Goal: Task Accomplishment & Management: Manage account settings

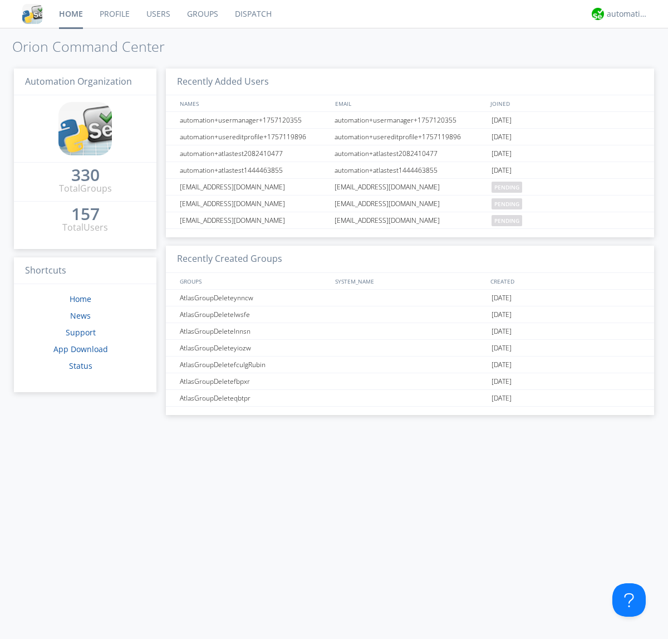
click at [202, 14] on link "Groups" at bounding box center [203, 14] width 48 height 28
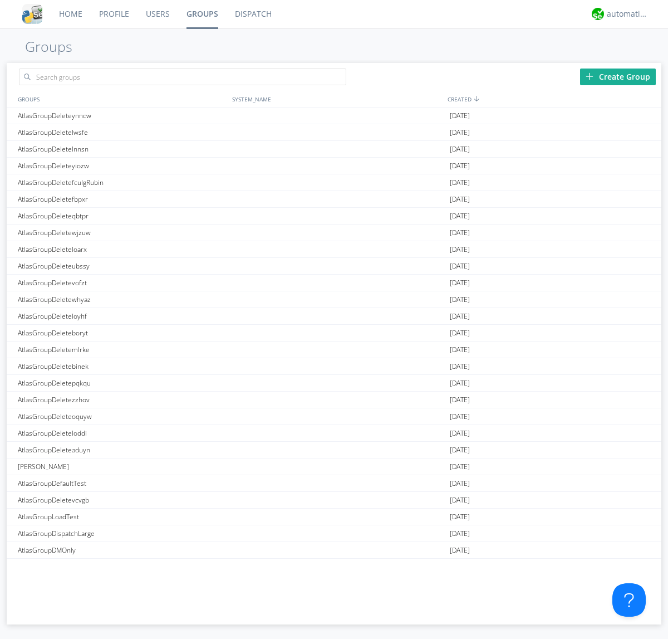
click at [618, 76] on div "Create Group" at bounding box center [618, 77] width 76 height 17
click at [202, 14] on link "Groups" at bounding box center [202, 14] width 48 height 28
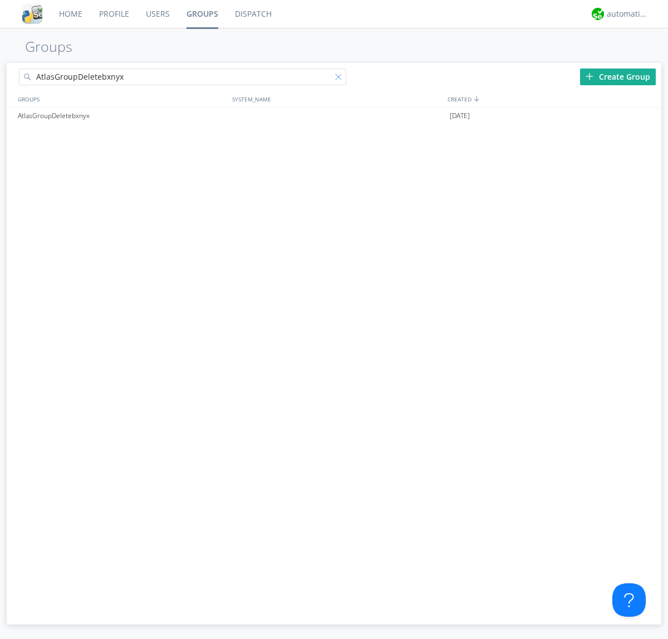
type input "AtlasGroupDeletebxnyx"
click at [341, 79] on div at bounding box center [340, 79] width 11 height 11
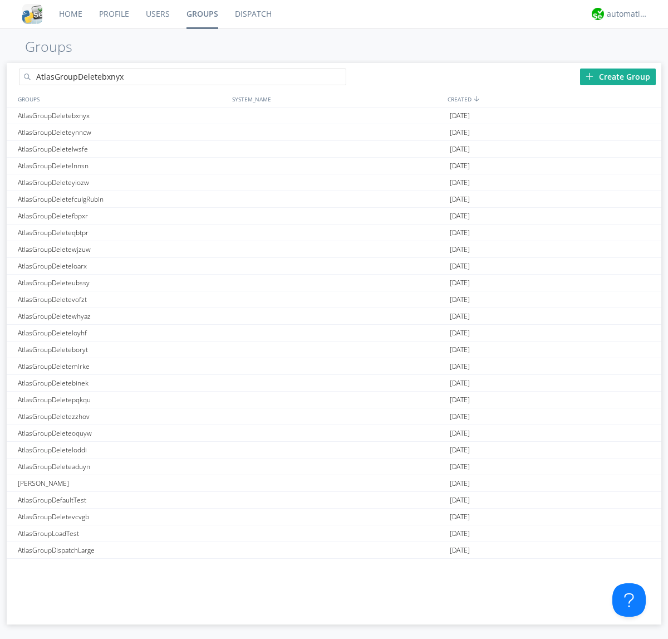
type input "AtlasGroupDeletebxnyx"
click at [122, 115] on div "AtlasGroupDeletebxnyx" at bounding box center [122, 116] width 214 height 16
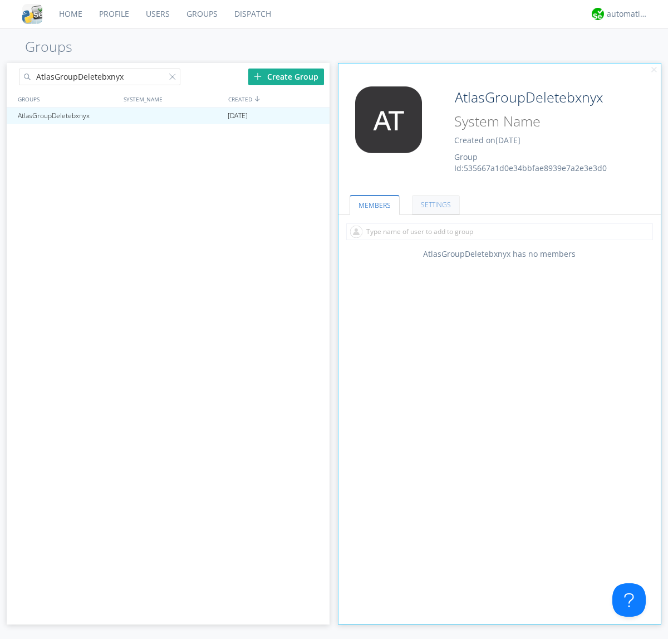
click at [434, 204] on link "SETTINGS" at bounding box center [436, 204] width 48 height 19
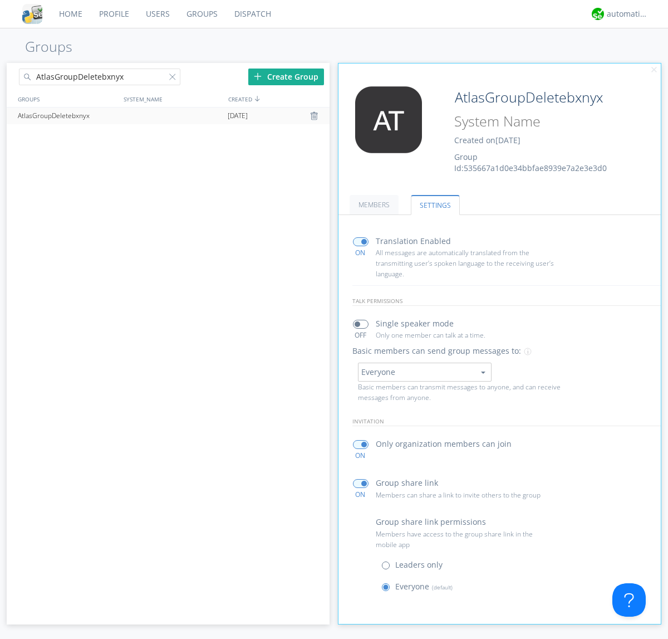
click at [315, 116] on div at bounding box center [315, 115] width 11 height 9
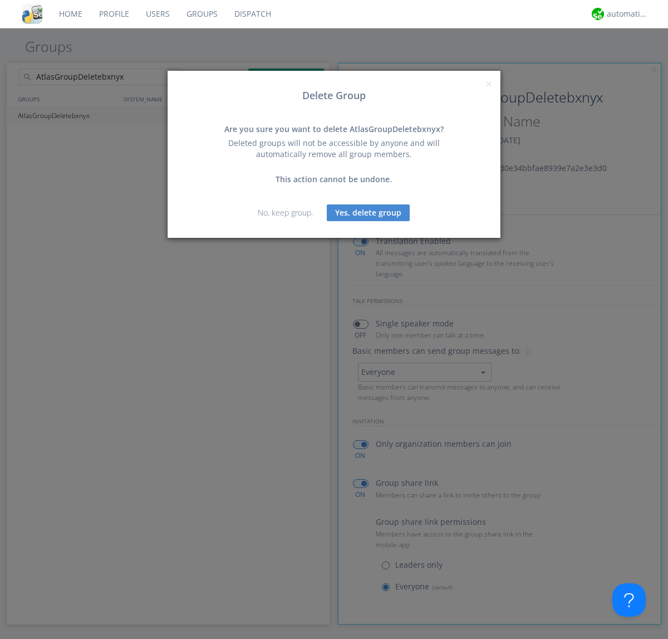
click at [369, 212] on button "Yes, delete group" at bounding box center [368, 212] width 83 height 17
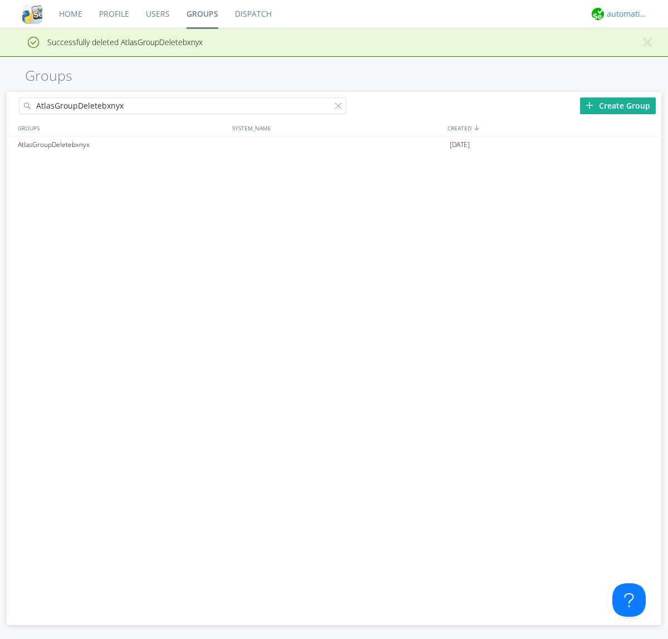
click at [625, 14] on div "automation+atlas" at bounding box center [628, 13] width 42 height 11
